Goal: Task Accomplishment & Management: Manage account settings

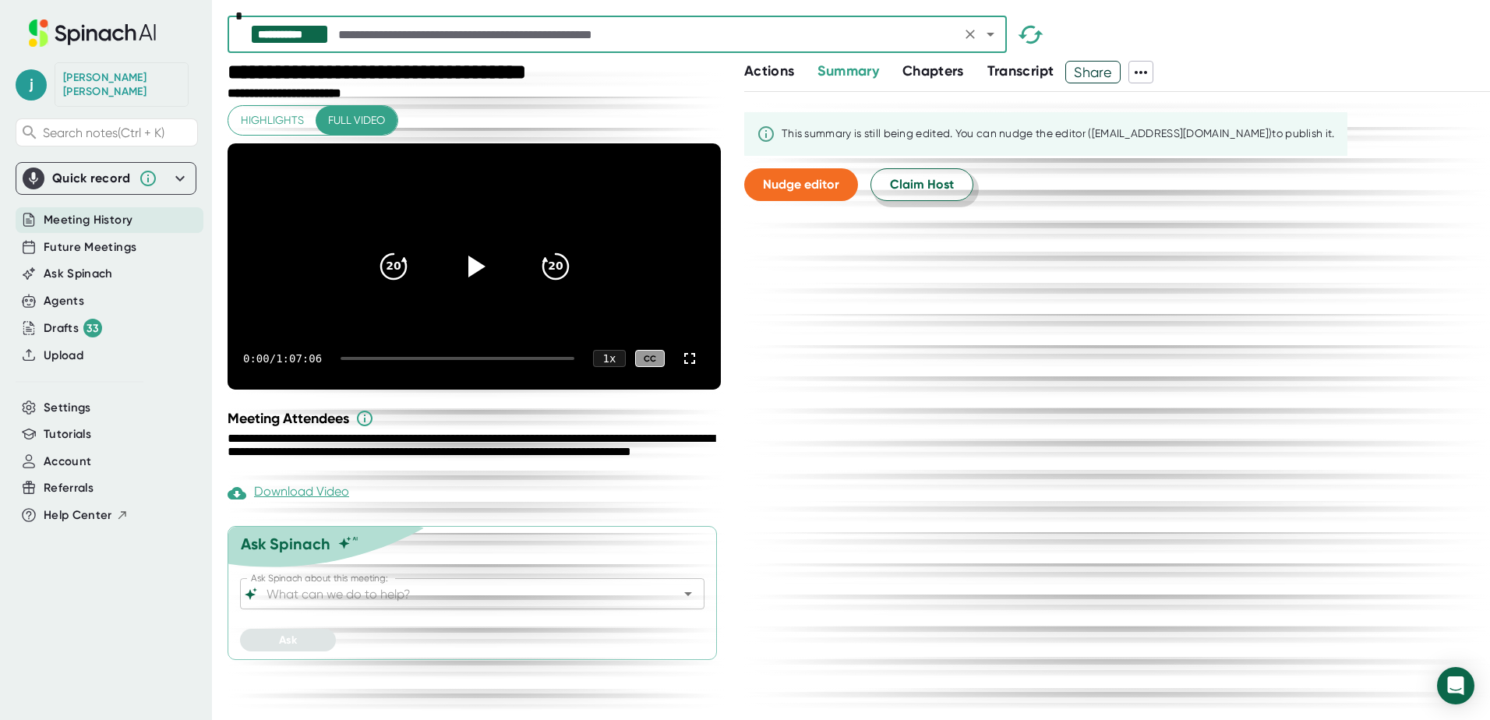
click at [924, 181] on span "Claim Host" at bounding box center [922, 184] width 64 height 19
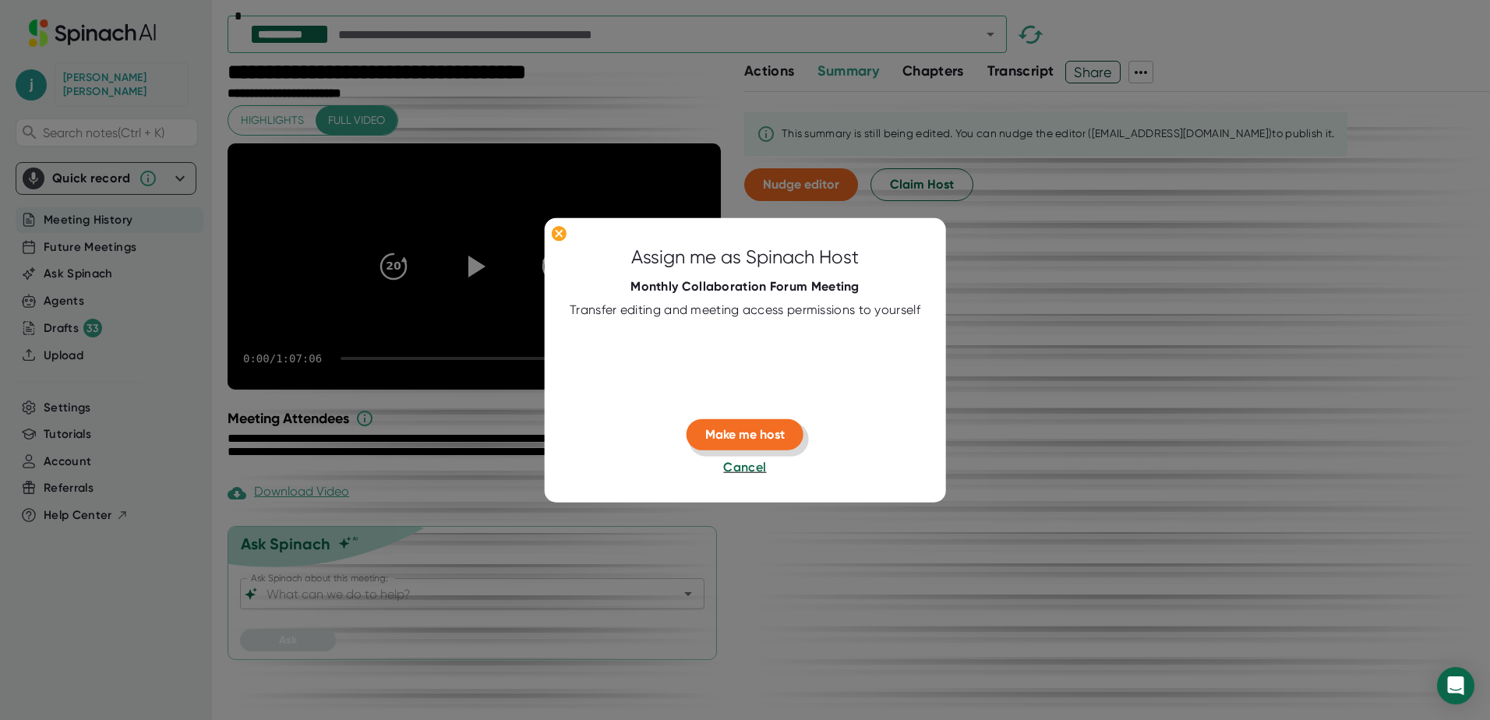
click at [748, 432] on span "Make me host" at bounding box center [745, 434] width 80 height 15
